Goal: Information Seeking & Learning: Learn about a topic

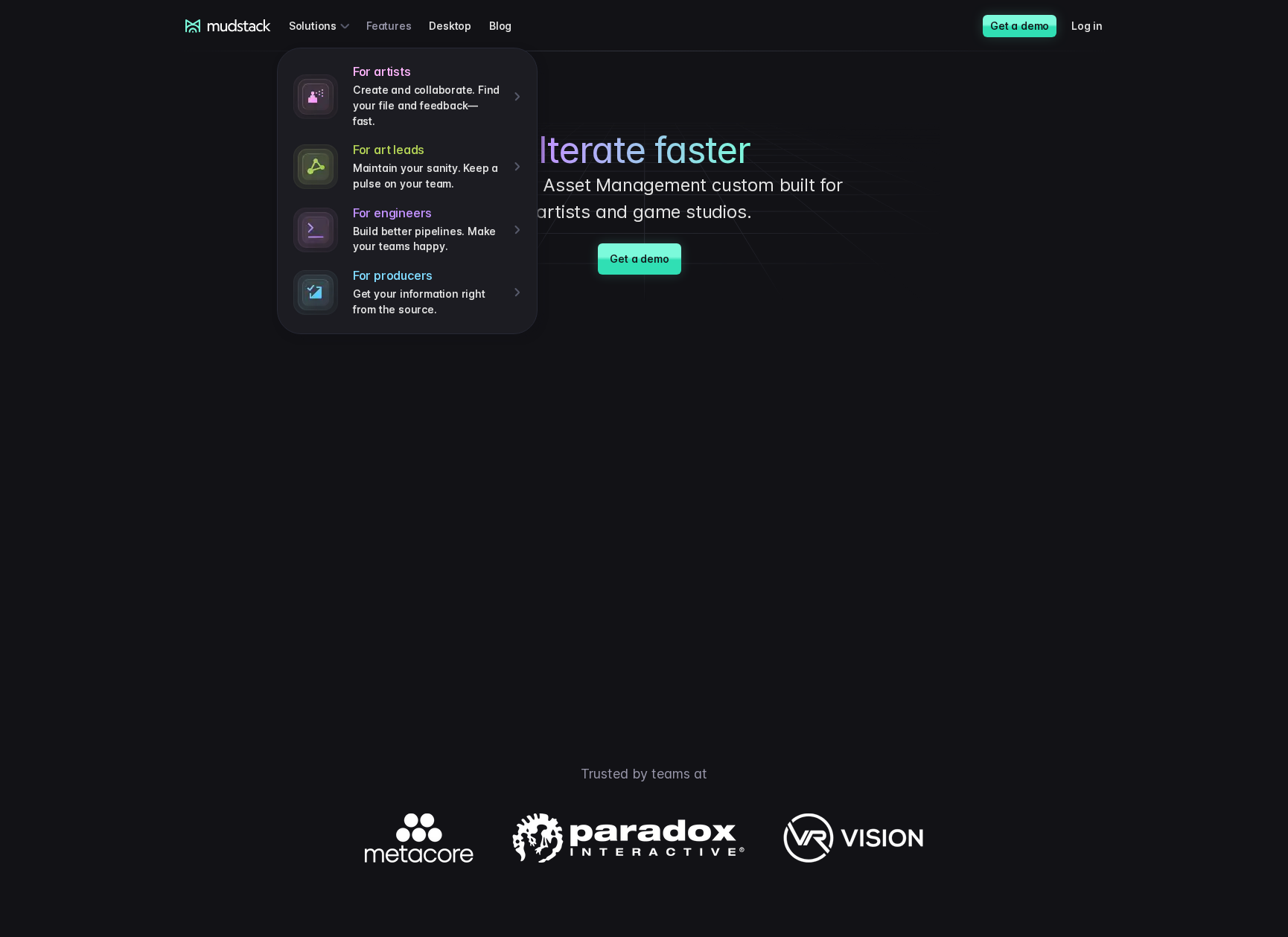
click at [408, 20] on link "Features" at bounding box center [397, 25] width 62 height 27
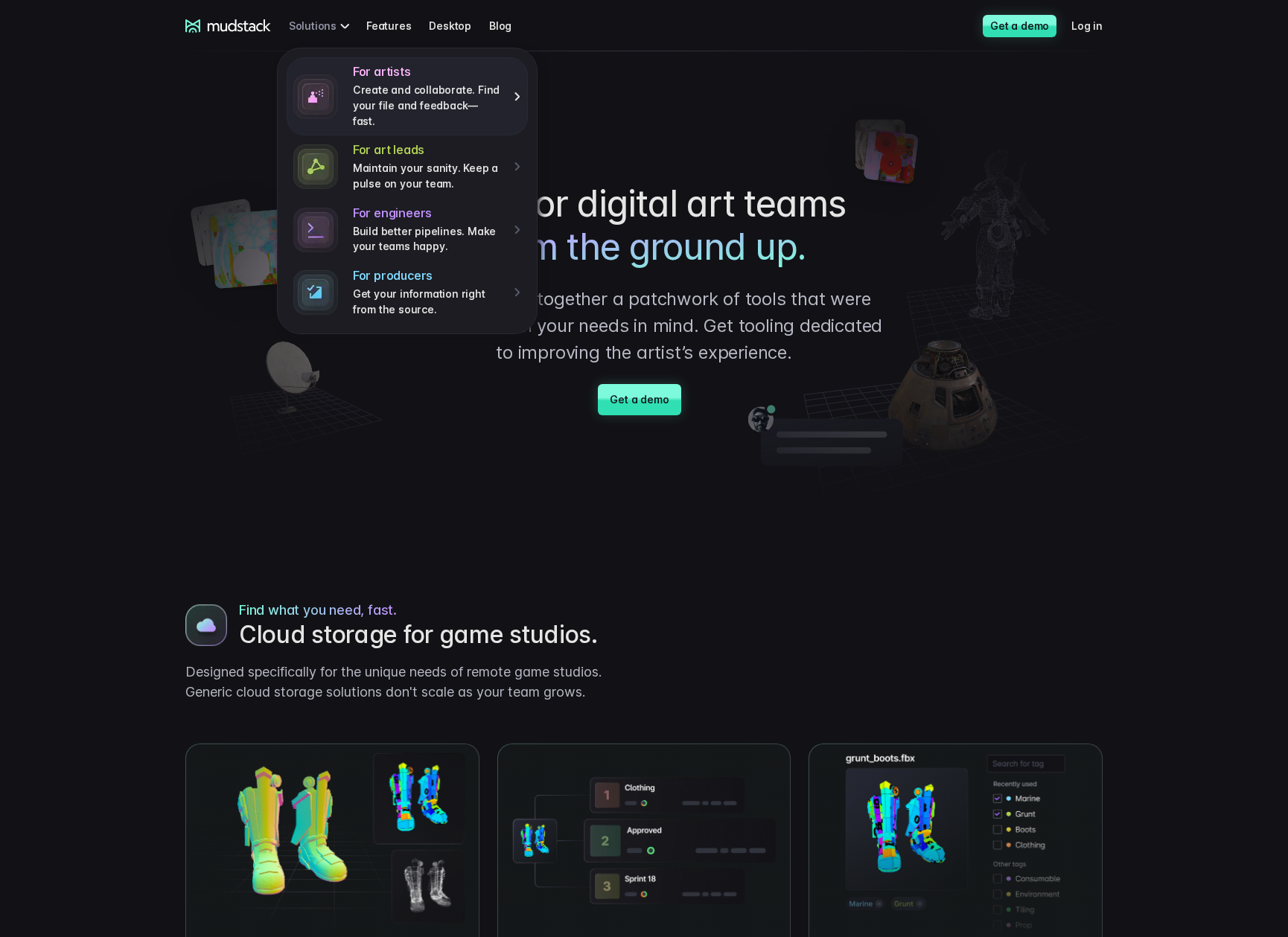
click at [341, 82] on link "For artists Create and collaborate. Find your file and feedback— fast." at bounding box center [407, 96] width 241 height 78
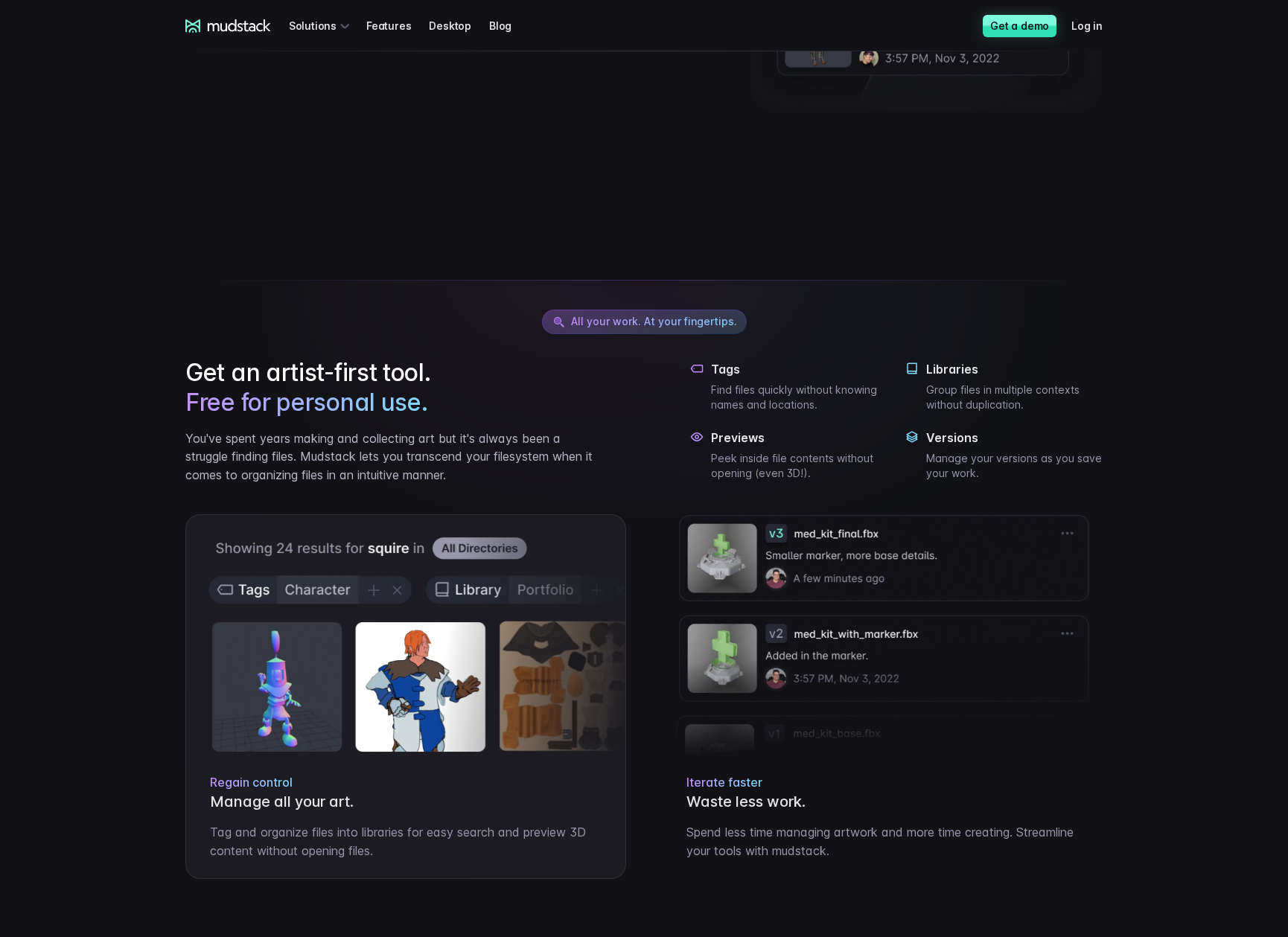
scroll to position [446, 0]
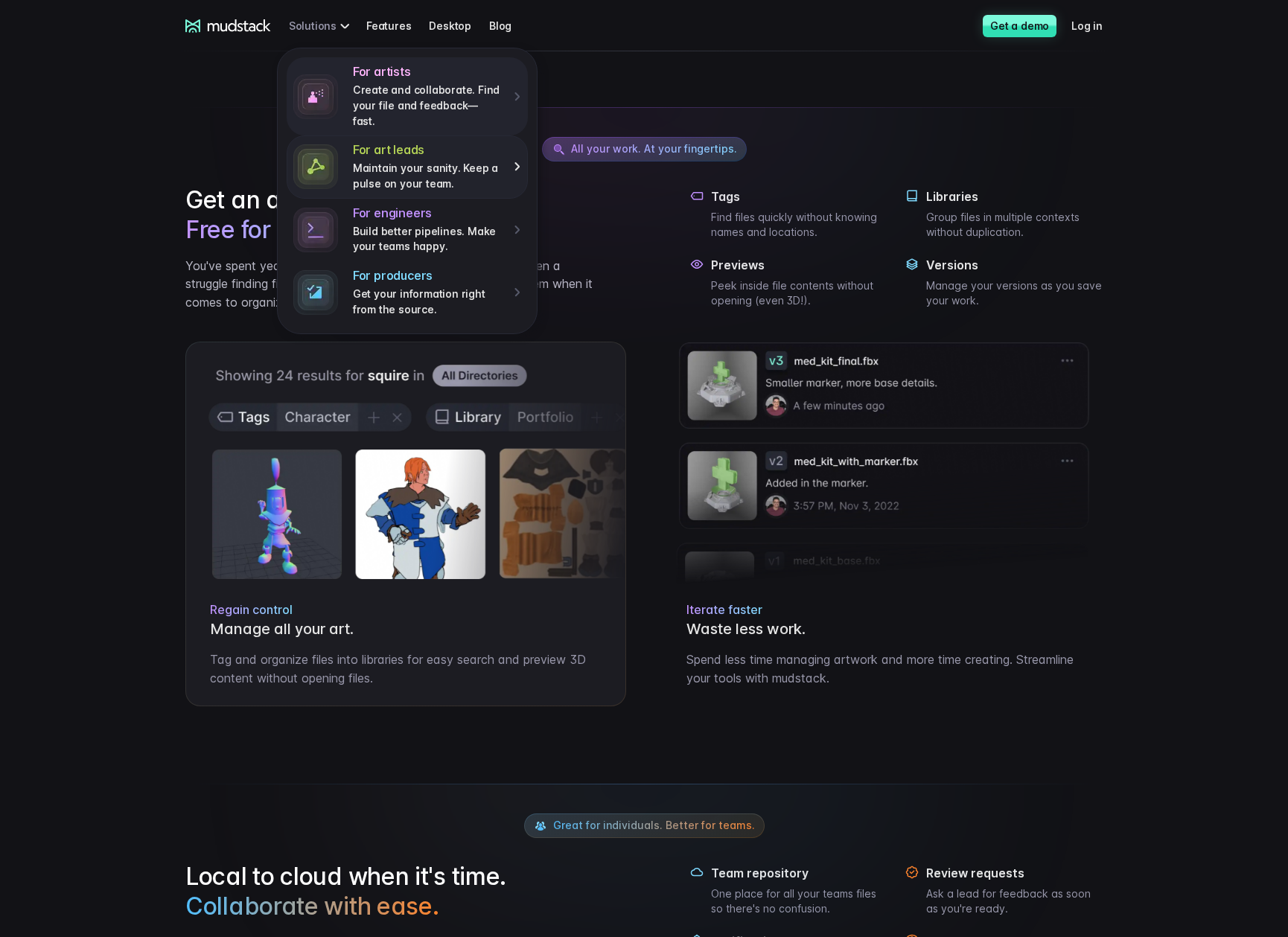
click at [339, 136] on link "For art leads Maintain your sanity. Keep a pulse on your team." at bounding box center [407, 167] width 241 height 62
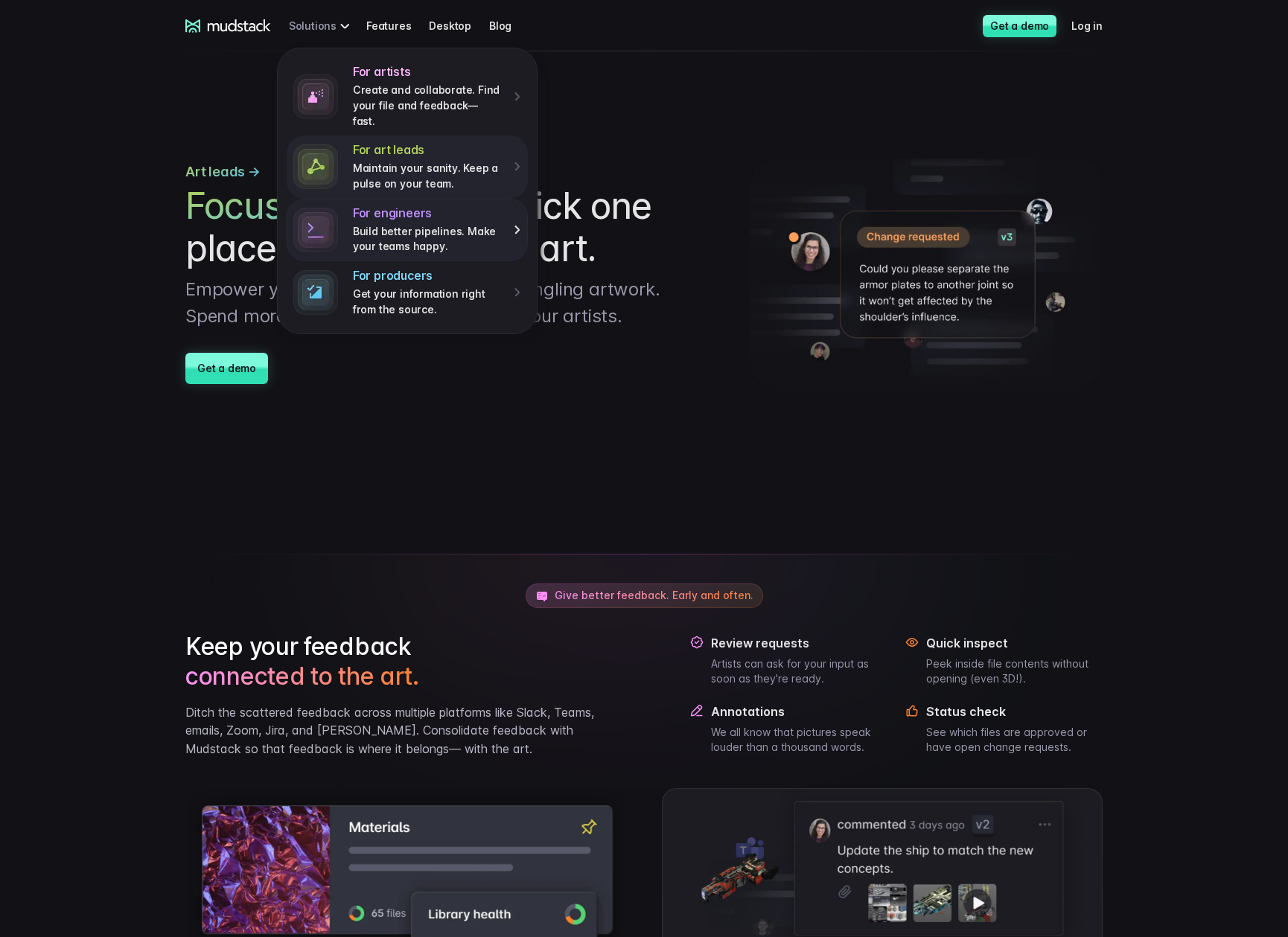
click at [346, 242] on link "For engineers Build better pipelines. Make your teams happy." at bounding box center [407, 230] width 241 height 62
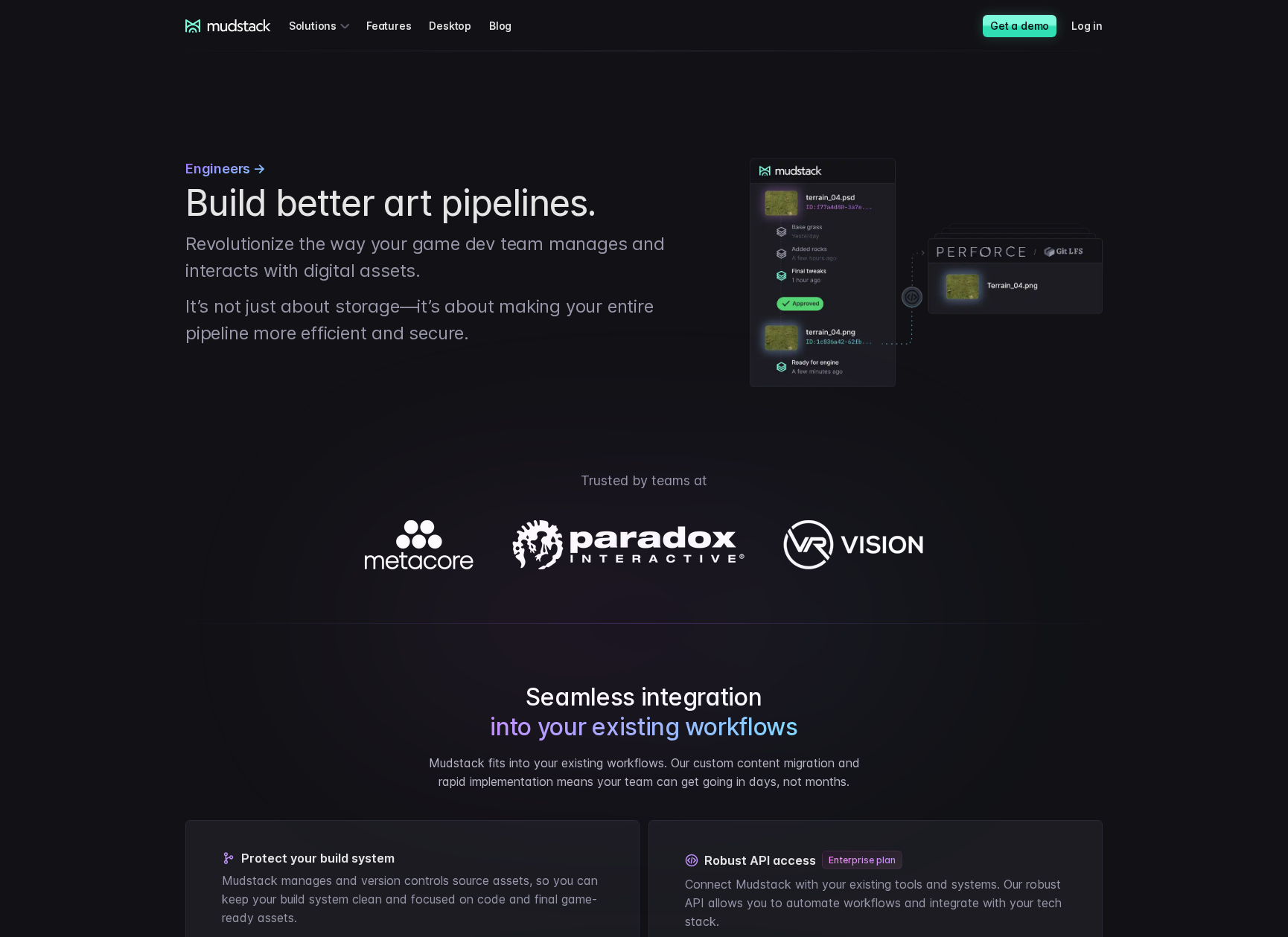
drag, startPoint x: 997, startPoint y: 559, endPoint x: 999, endPoint y: 548, distance: 11.2
click at [997, 556] on div at bounding box center [644, 545] width 1042 height 49
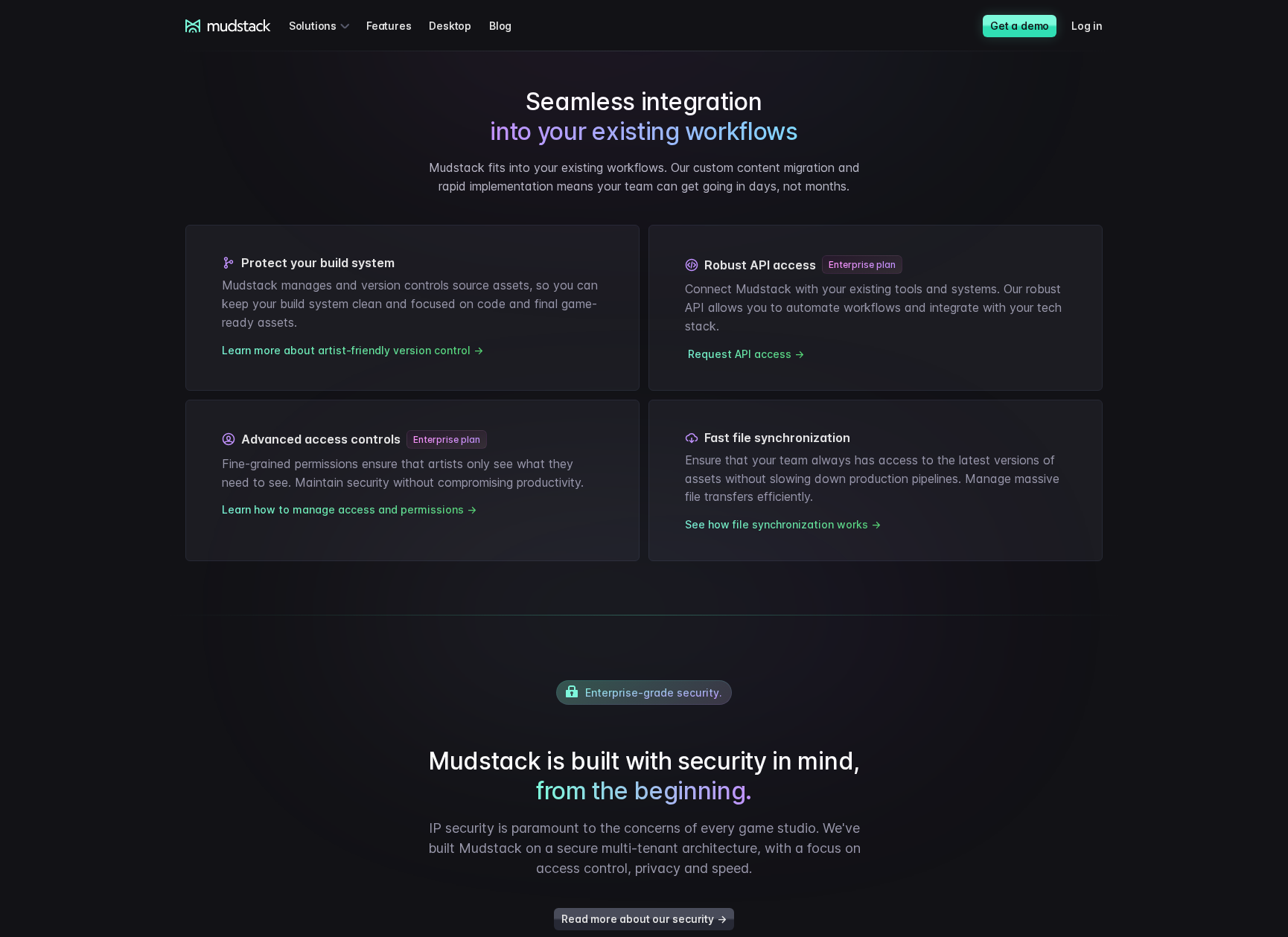
click at [762, 349] on link "Request API access →" at bounding box center [746, 354] width 116 height 13
